Goal: Book appointment/travel/reservation

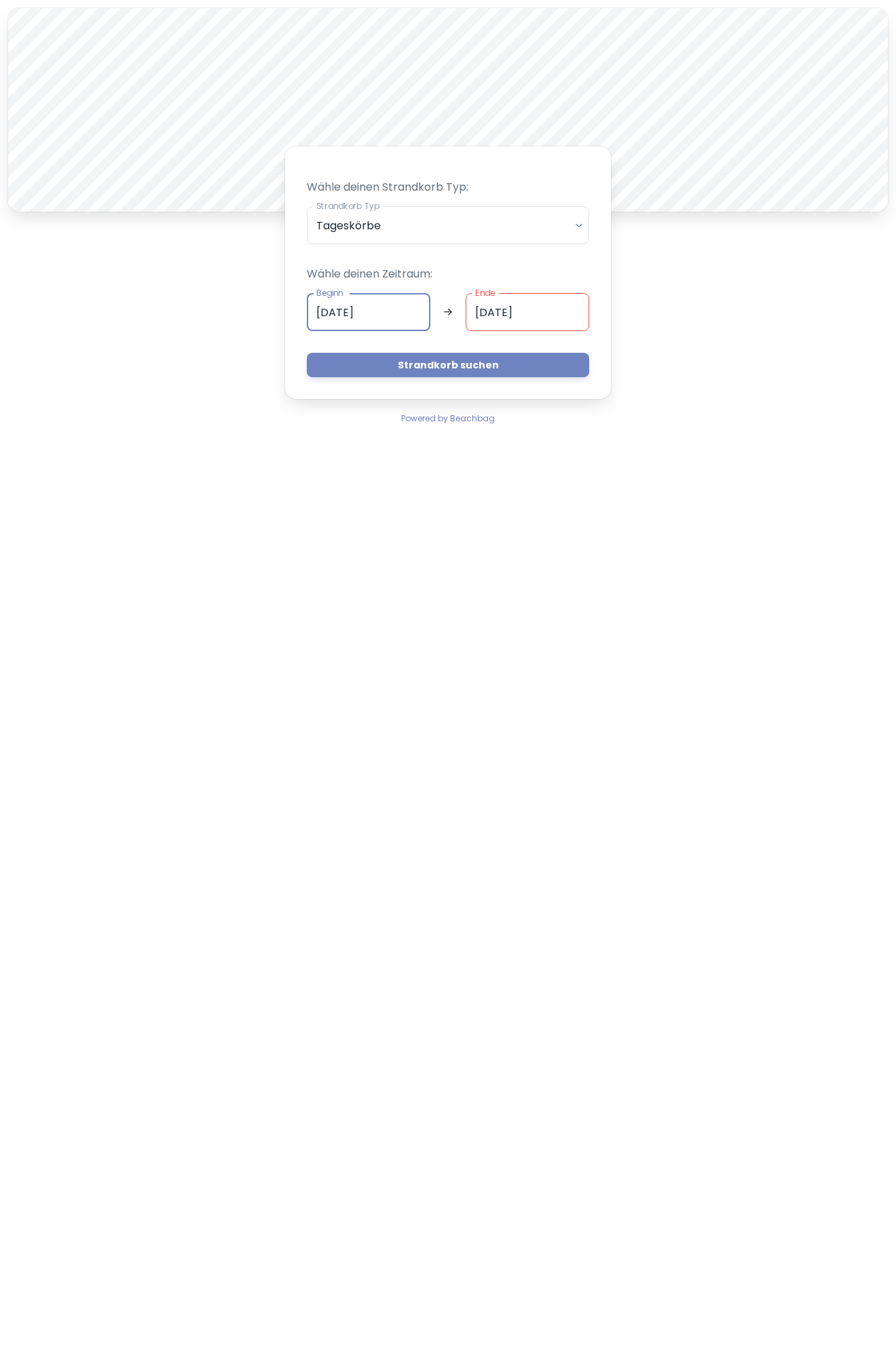
click at [407, 311] on input "[DATE]" at bounding box center [369, 313] width 123 height 38
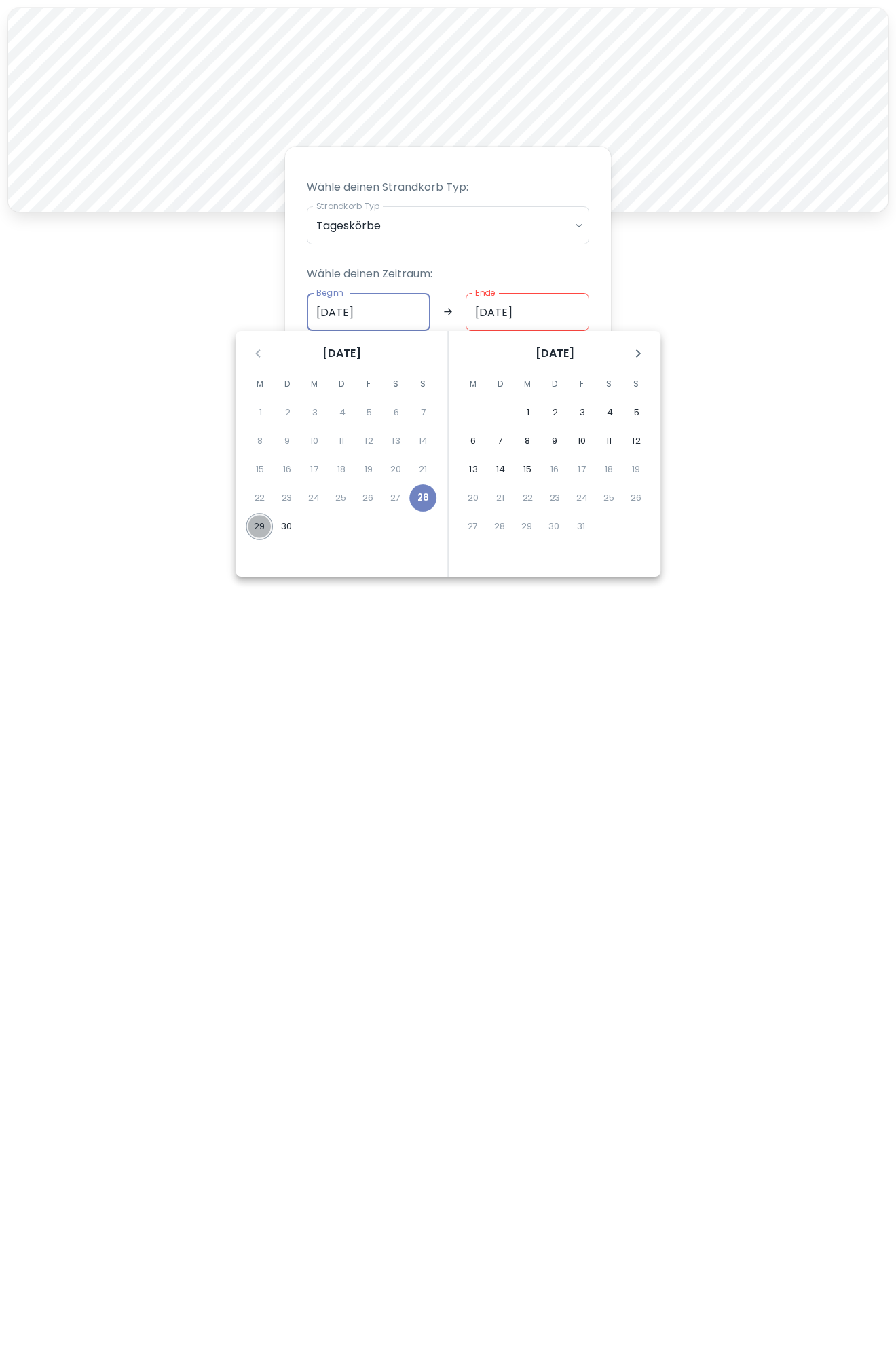
click at [263, 518] on button "29" at bounding box center [259, 526] width 27 height 27
type input "[DATE]"
click at [260, 526] on button "29" at bounding box center [259, 526] width 27 height 27
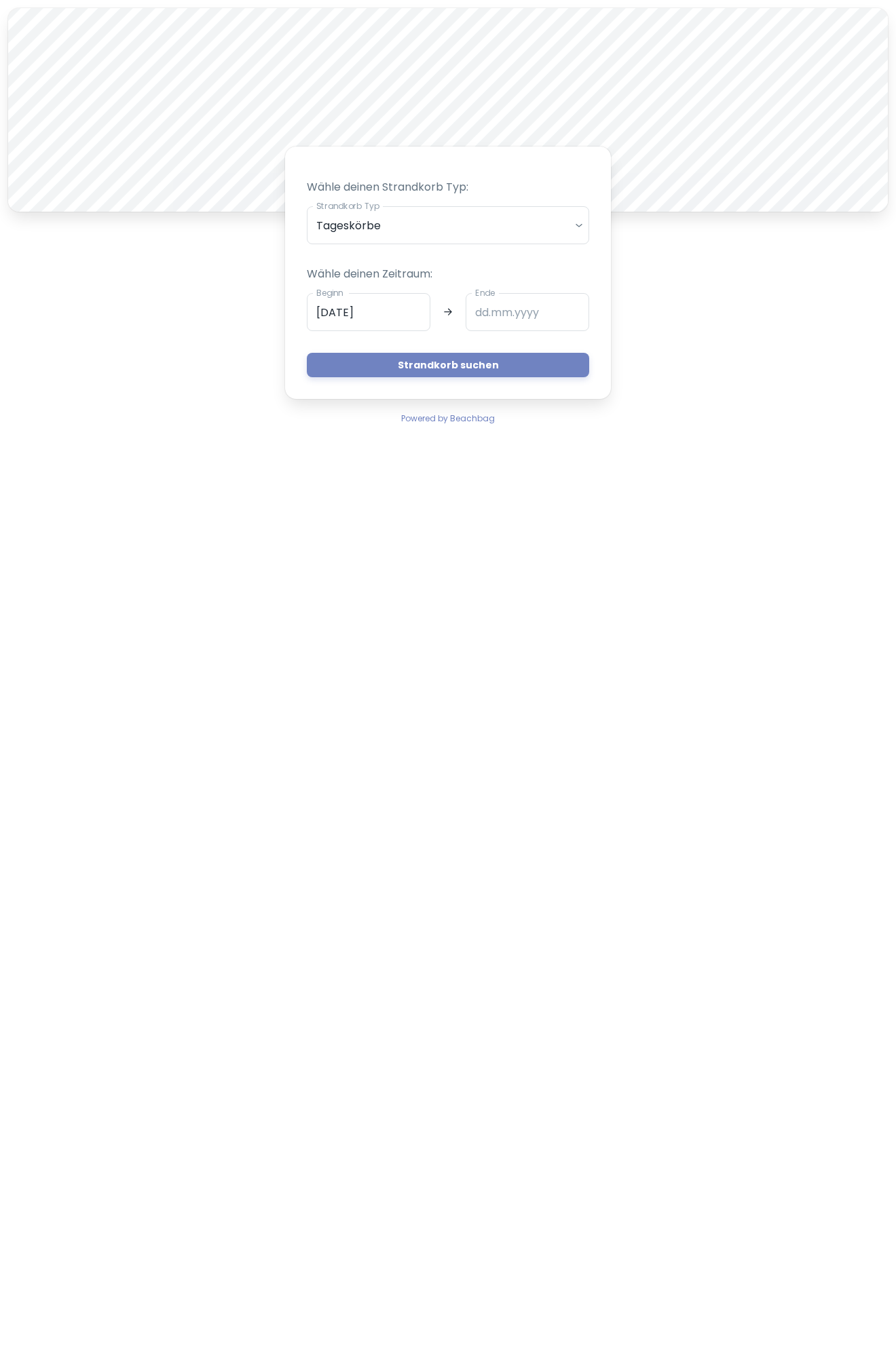
type input "[DATE]"
click at [374, 358] on button "Strandkorb suchen" at bounding box center [448, 364] width 283 height 24
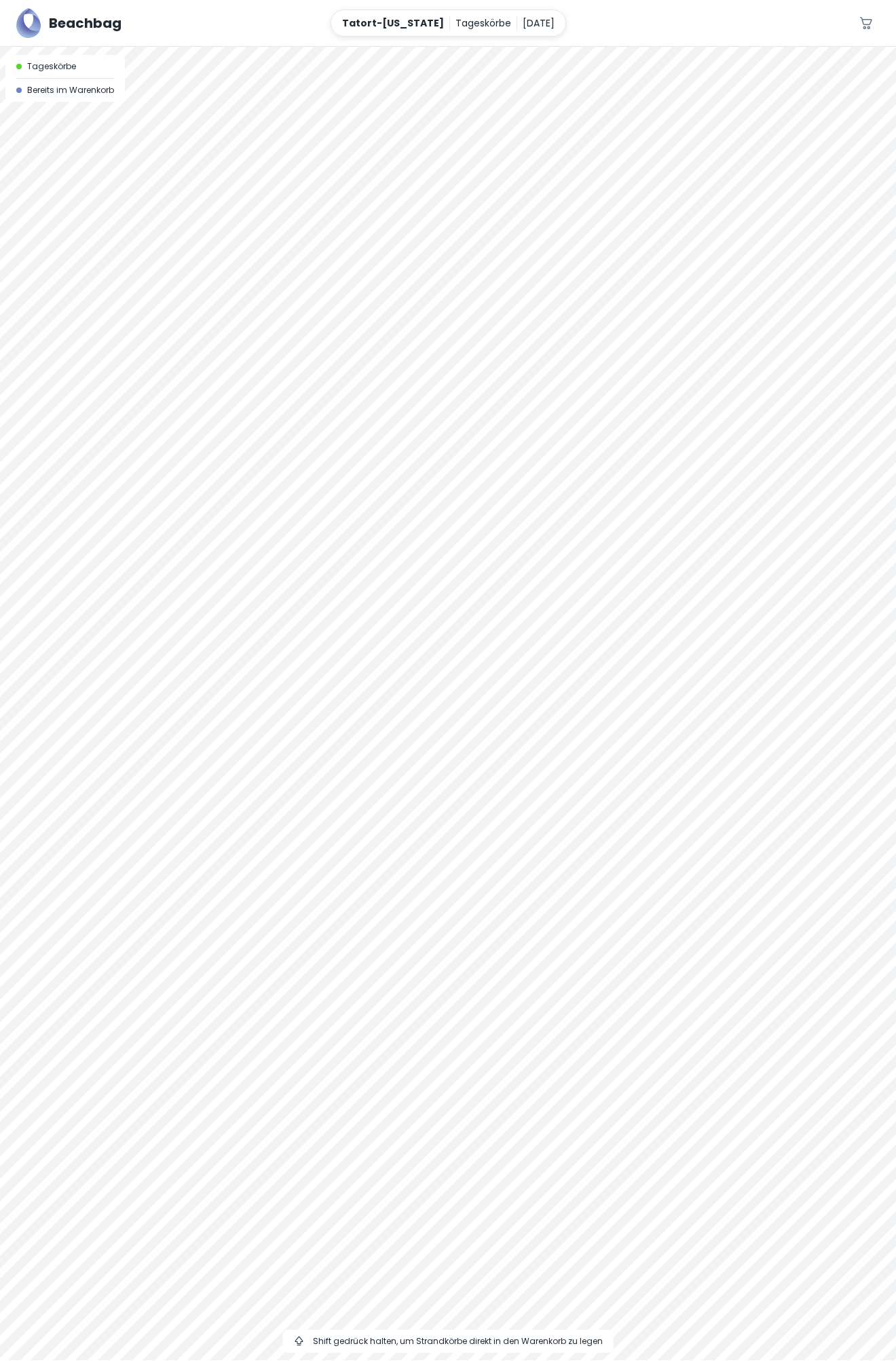
click at [718, 47] on div at bounding box center [448, 47] width 896 height 0
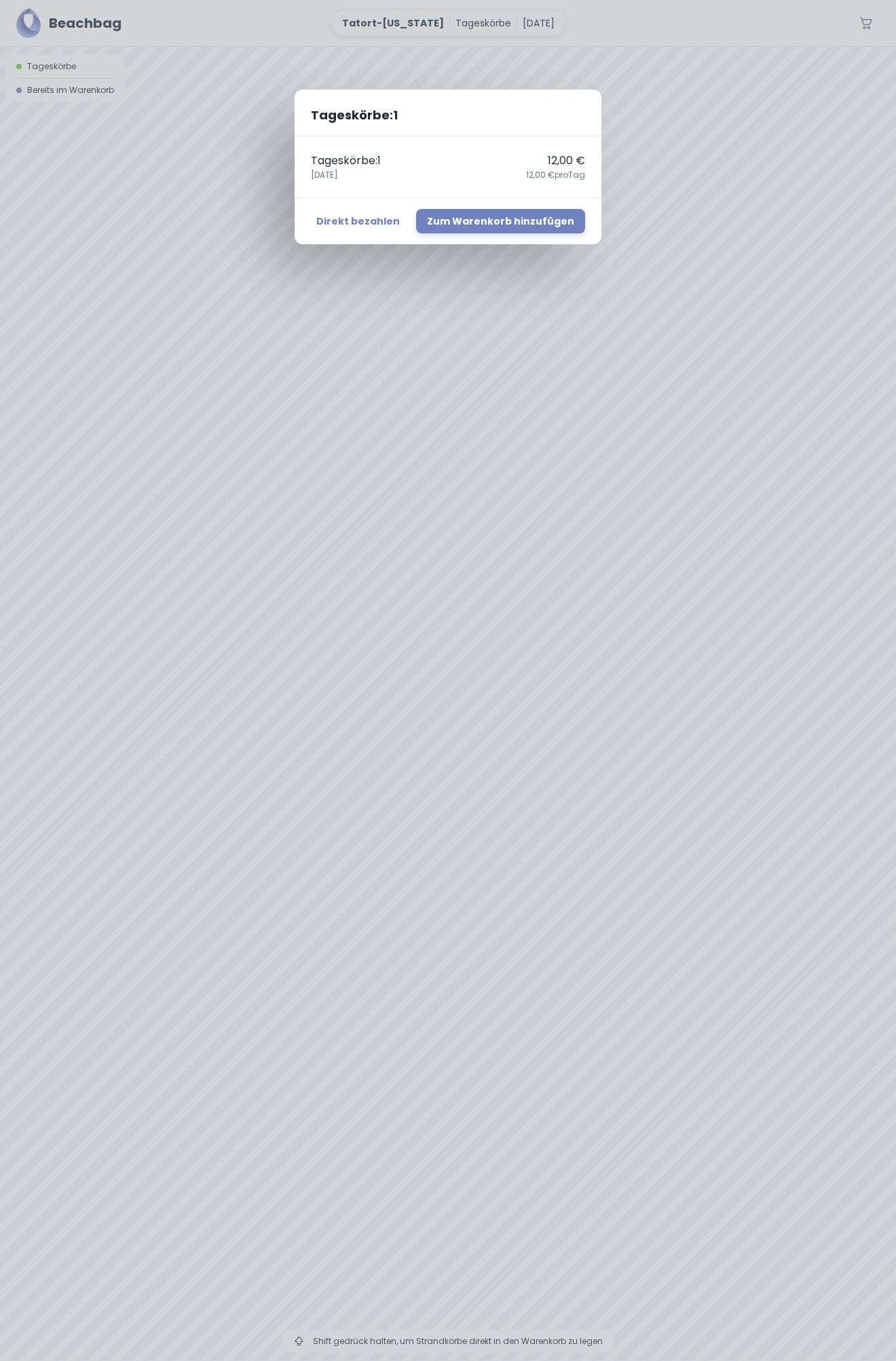
click at [720, 618] on div "Tageskörbe : 1 Tageskörbe : 1 12,00 € [DATE],00 € pro Tag Direkt bezahlen Zum W…" at bounding box center [448, 680] width 896 height 1361
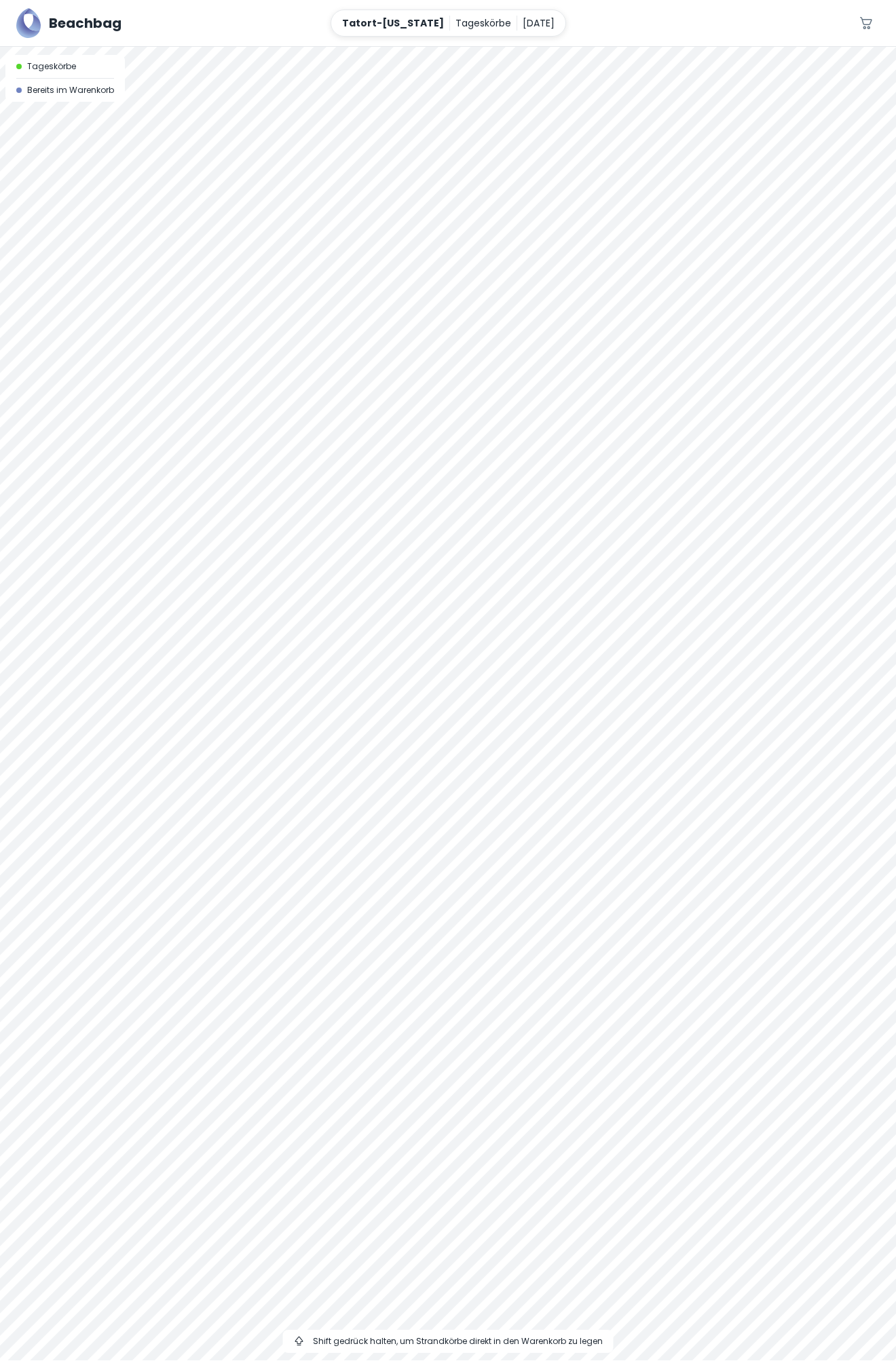
click at [715, 47] on div at bounding box center [448, 47] width 896 height 0
